Goal: Obtain resource: Download file/media

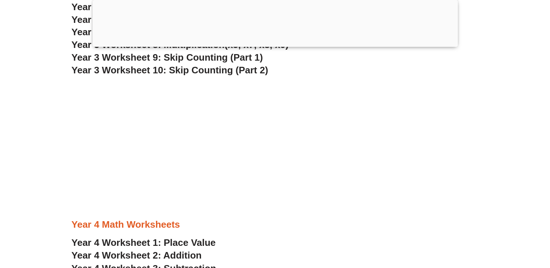
scroll to position [1108, 0]
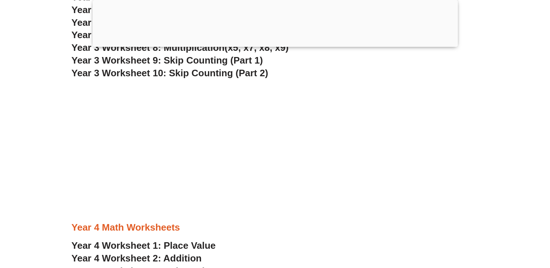
click at [274, 45] on div at bounding box center [275, 45] width 366 height 0
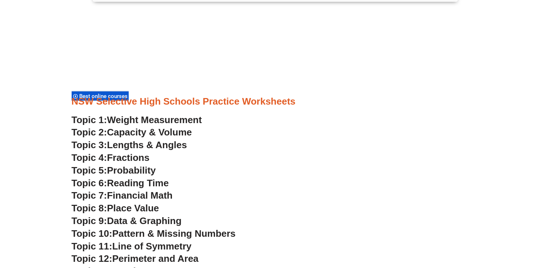
scroll to position [1815, 0]
drag, startPoint x: 113, startPoint y: 96, endPoint x: 108, endPoint y: 100, distance: 6.5
click at [108, 100] on h3 "NSW Selective High Schools Practice Worksheets" at bounding box center [275, 101] width 407 height 12
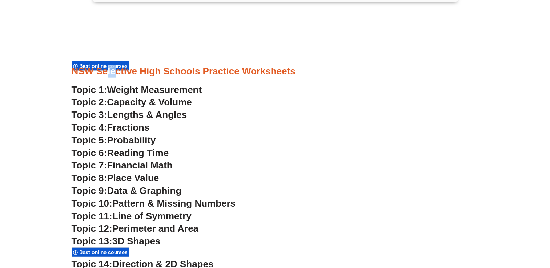
scroll to position [1845, 0]
drag, startPoint x: 108, startPoint y: 100, endPoint x: 92, endPoint y: 64, distance: 39.6
click at [92, 64] on span "Best online courses" at bounding box center [104, 66] width 51 height 7
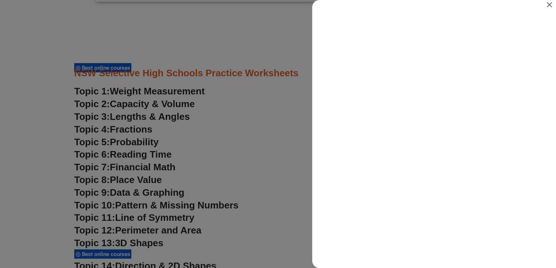
scroll to position [0, 0]
click at [549, 4] on icon "Close" at bounding box center [549, 4] width 5 height 5
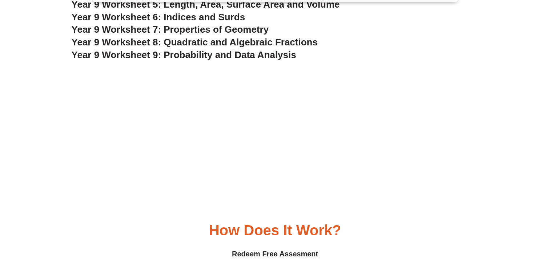
scroll to position [2574, 0]
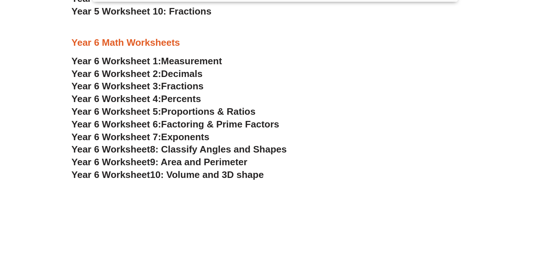
scroll to position [1606, 0]
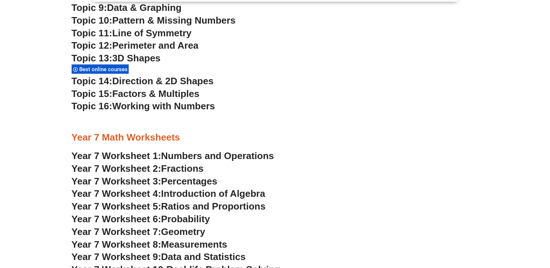
scroll to position [2030, 0]
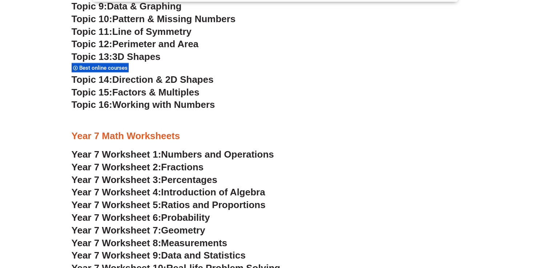
click at [199, 151] on span "Numbers and Operations" at bounding box center [217, 154] width 113 height 11
